Goal: Transaction & Acquisition: Purchase product/service

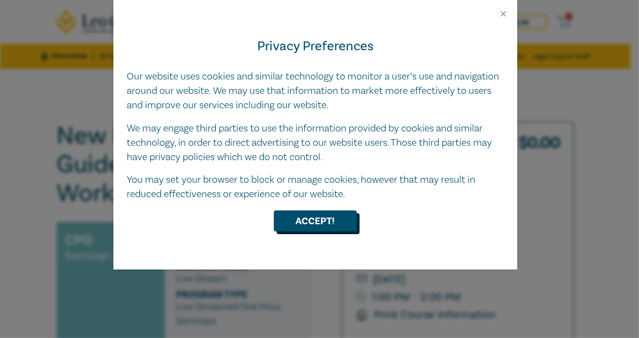
click at [335, 223] on button "Accept!" at bounding box center [315, 221] width 83 height 21
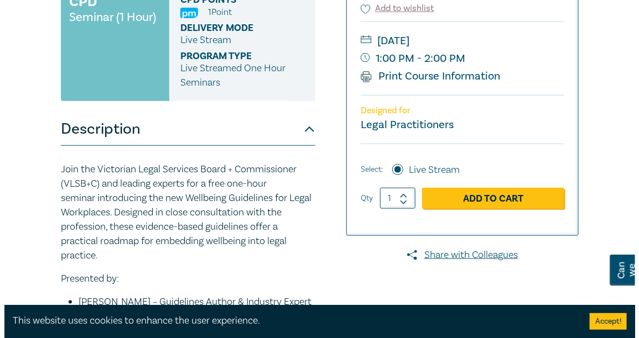
scroll to position [221, 0]
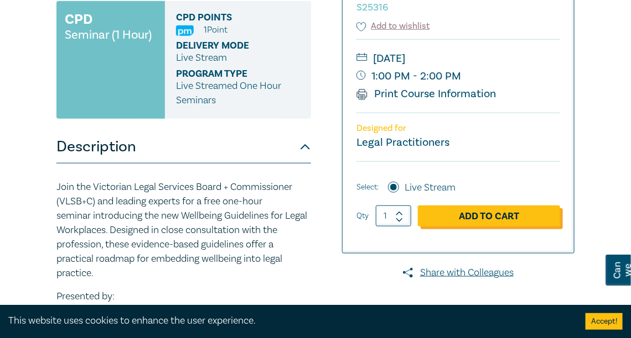
click at [457, 216] on link "Add to Cart" at bounding box center [489, 216] width 142 height 21
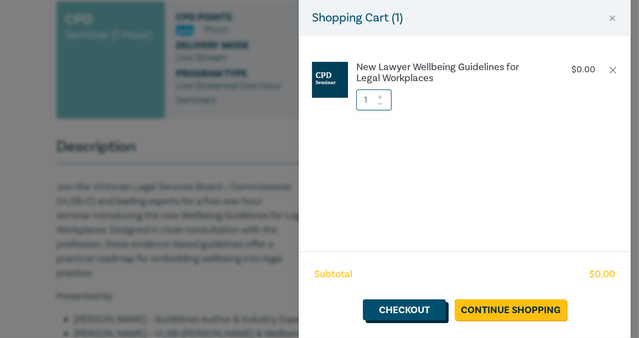
click at [435, 313] on link "Checkout" at bounding box center [404, 310] width 83 height 21
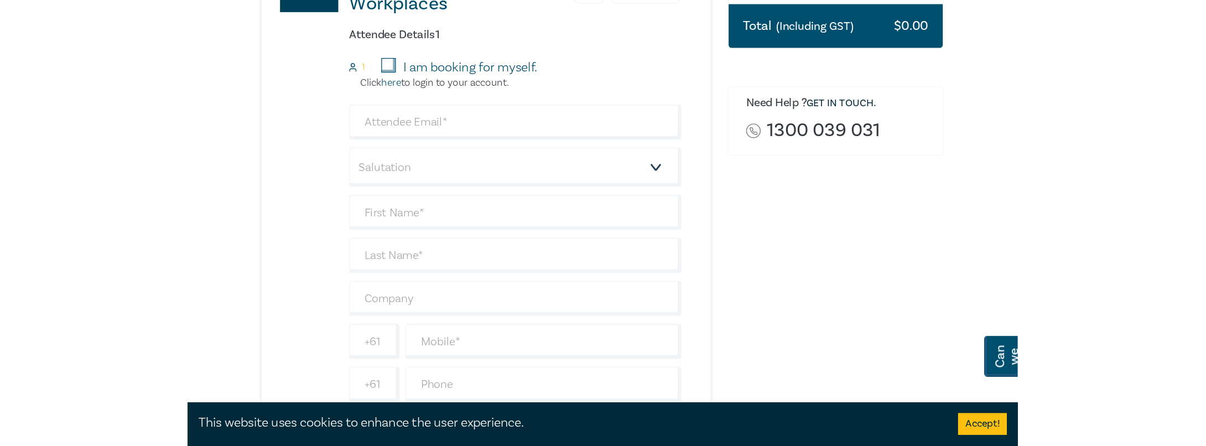
scroll to position [276, 0]
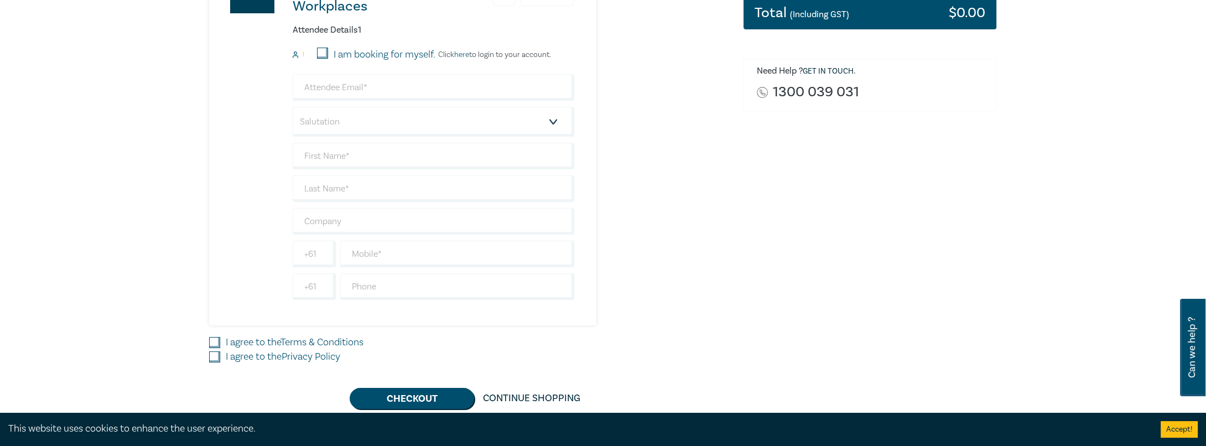
click at [327, 55] on input "I am booking for myself." at bounding box center [322, 53] width 11 height 11
checkbox input "true"
click at [334, 107] on select "Salutation Mr. Mrs. Ms. Miss Dr. Prof. Other" at bounding box center [434, 122] width 282 height 30
click at [350, 87] on input "email" at bounding box center [434, 87] width 282 height 27
type input "adrian@ceruleanlegal.com.au"
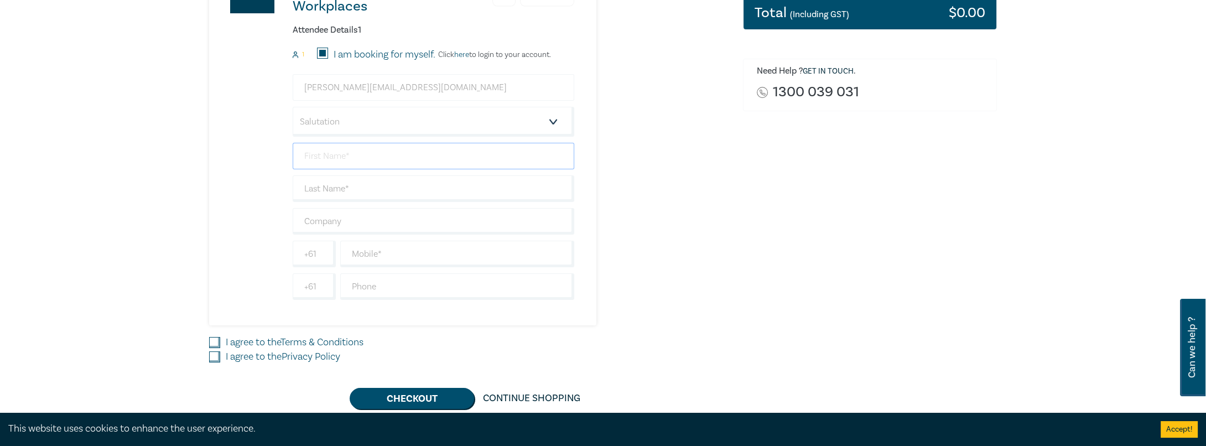
type input "[PERSON_NAME]"
type input "Cerulean Legal"
click at [356, 126] on select "Salutation Mr. Mrs. Ms. Miss Dr. Prof. Other" at bounding box center [434, 122] width 282 height 30
select select "Mr."
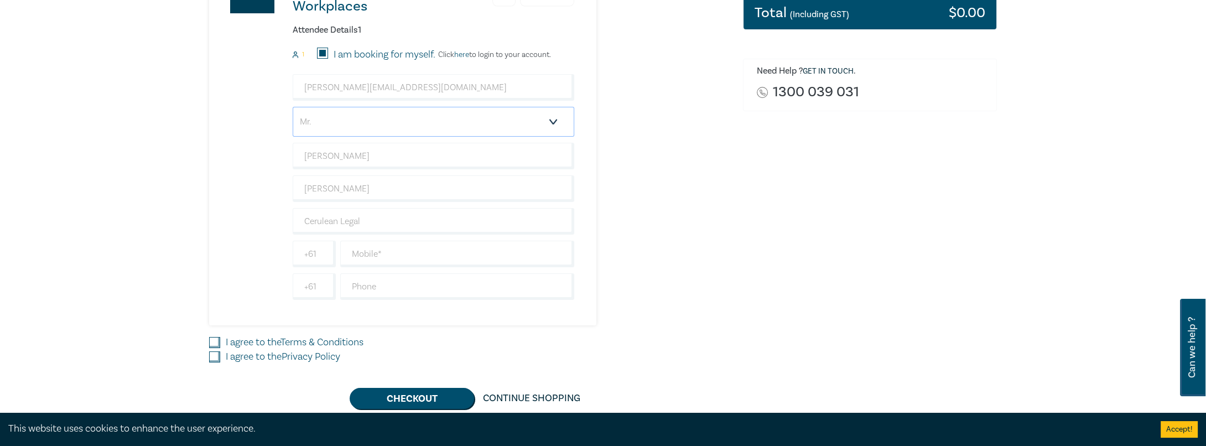
click at [293, 107] on select "Salutation Mr. Mrs. Ms. Miss Dr. Prof. Other" at bounding box center [434, 122] width 282 height 30
drag, startPoint x: 244, startPoint y: 203, endPoint x: 275, endPoint y: 218, distance: 34.1
click at [243, 205] on div "New Lawyer Wellbeing Guidelines for Legal Workplaces 1 $ 0.00 Attendee Details …" at bounding box center [391, 135] width 365 height 379
click at [381, 252] on input "text" at bounding box center [457, 254] width 234 height 27
type input "0435311508"
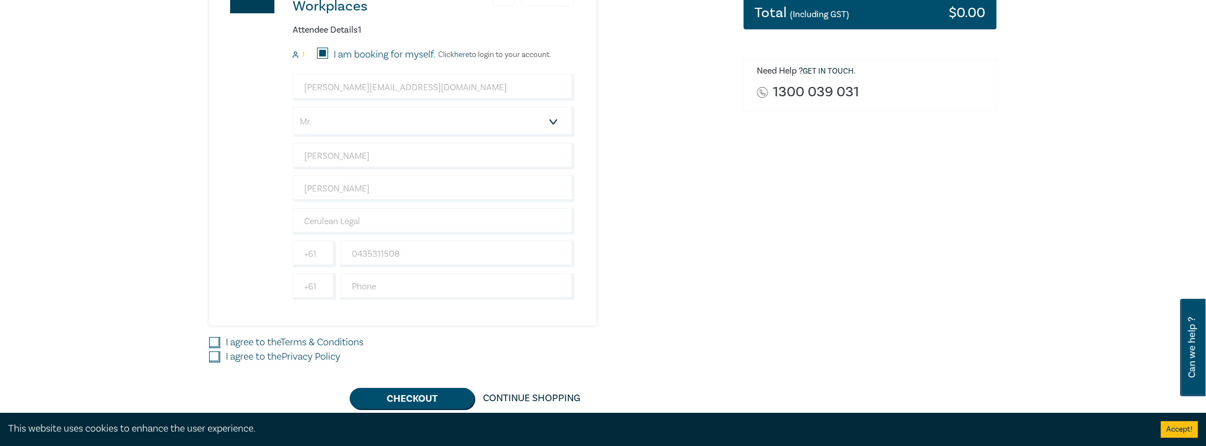
click at [226, 337] on label "I agree to the Terms & Conditions" at bounding box center [295, 342] width 138 height 14
click at [220, 337] on input "I agree to the Terms & Conditions" at bounding box center [214, 342] width 11 height 11
checkbox input "true"
click at [223, 338] on div "I agree to the Privacy Policy" at bounding box center [469, 357] width 520 height 14
click at [224, 338] on div "I agree to the Privacy Policy" at bounding box center [469, 357] width 520 height 14
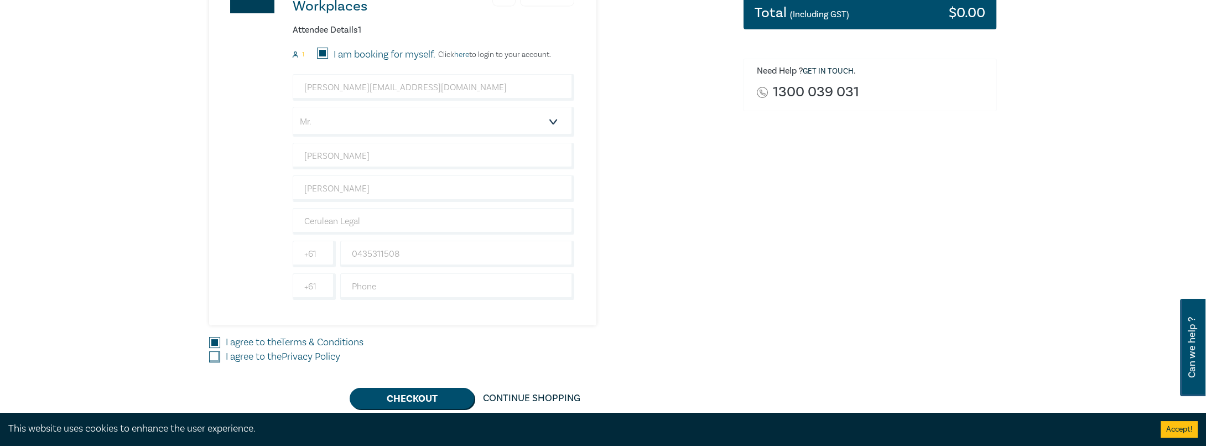
click at [241, 338] on label "I agree to the Privacy Policy" at bounding box center [283, 357] width 114 height 14
click at [220, 338] on input "I agree to the Privacy Policy" at bounding box center [214, 356] width 11 height 11
checkbox input "true"
click at [369, 338] on div "New Lawyer Wellbeing Guidelines for Legal Workplaces 1 $ 0.00 Attendee Details …" at bounding box center [469, 177] width 520 height 462
click at [384, 338] on div "New Lawyer Wellbeing Guidelines for Legal Workplaces 1 $ 0.00 Attendee Details …" at bounding box center [469, 177] width 520 height 462
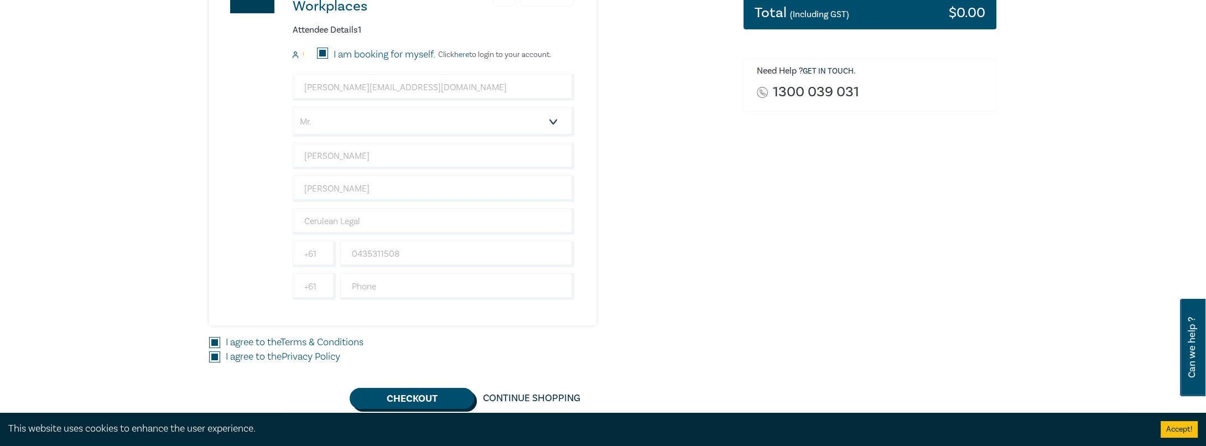
click at [388, 338] on button "Checkout" at bounding box center [412, 398] width 124 height 21
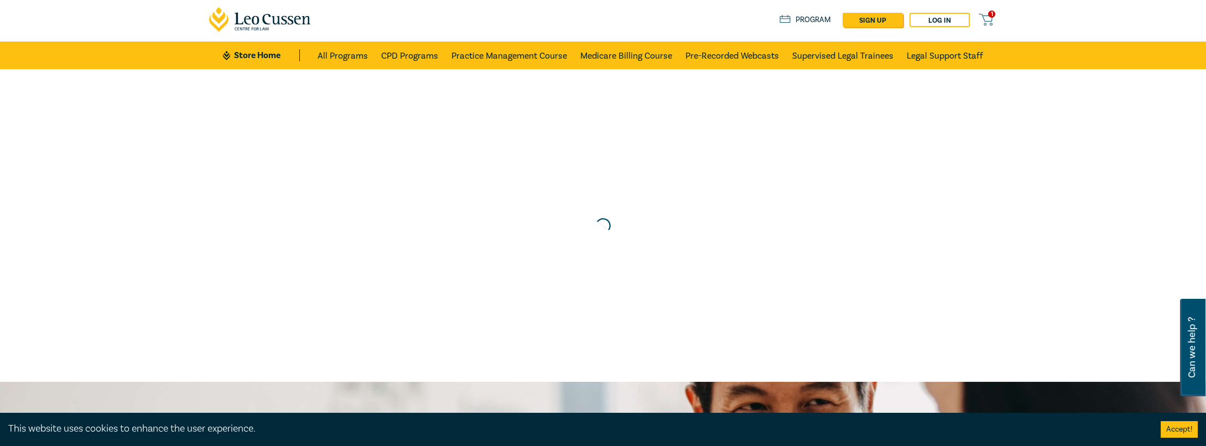
scroll to position [0, 0]
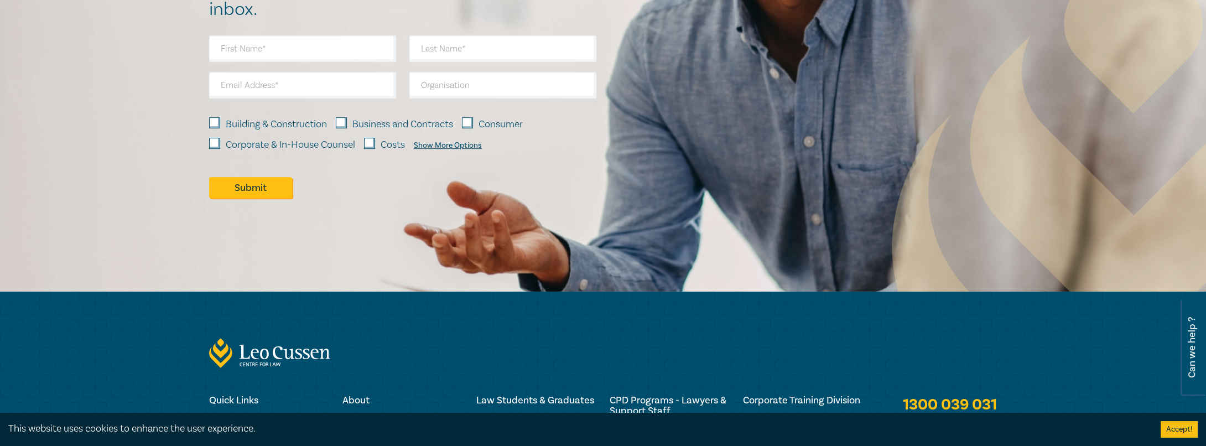
scroll to position [1161, 0]
